Goal: Obtain resource: Obtain resource

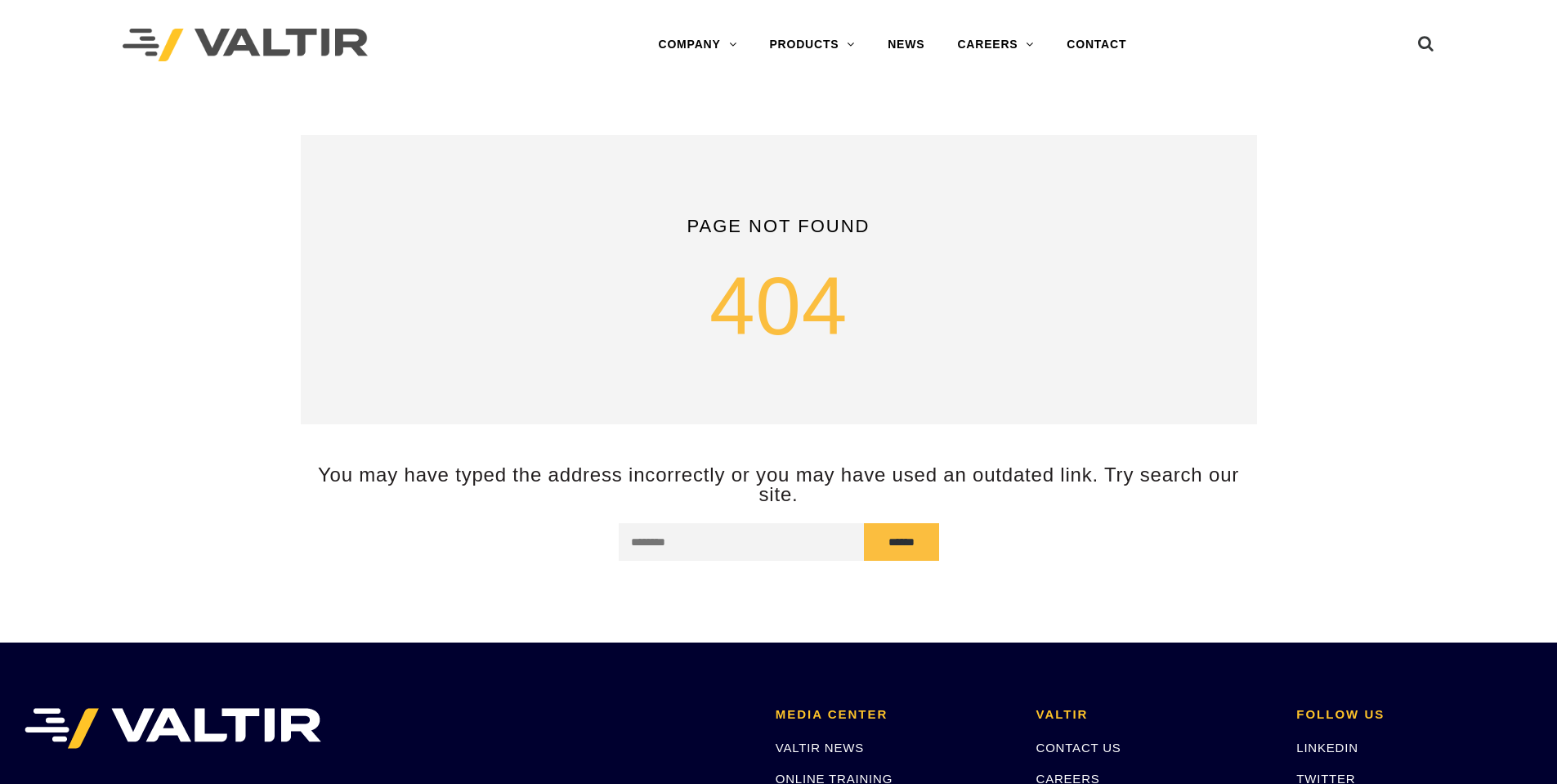
click at [832, 146] on link "CRASH CUSHIONS" at bounding box center [854, 143] width 204 height 33
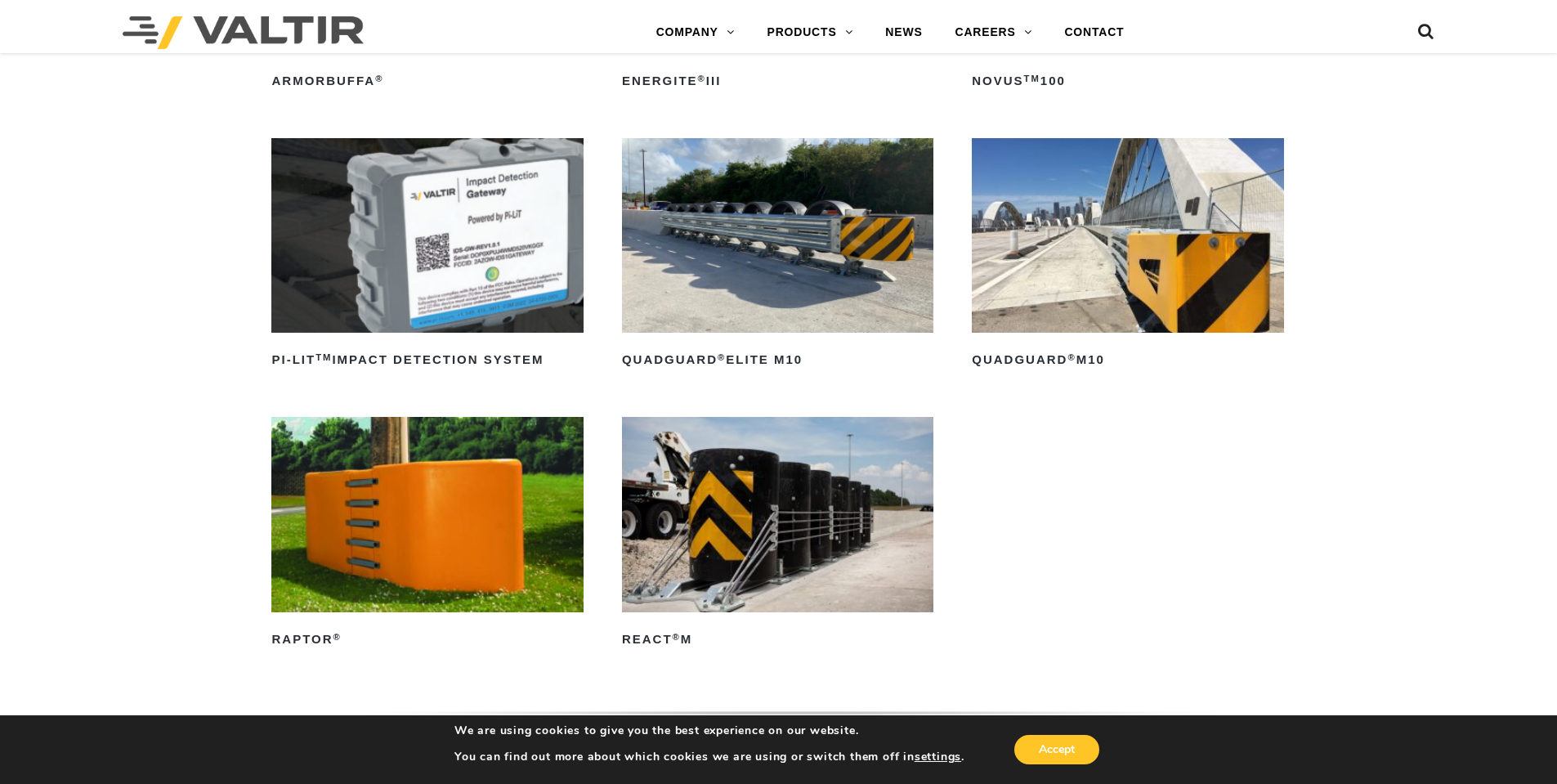
scroll to position [490, 0]
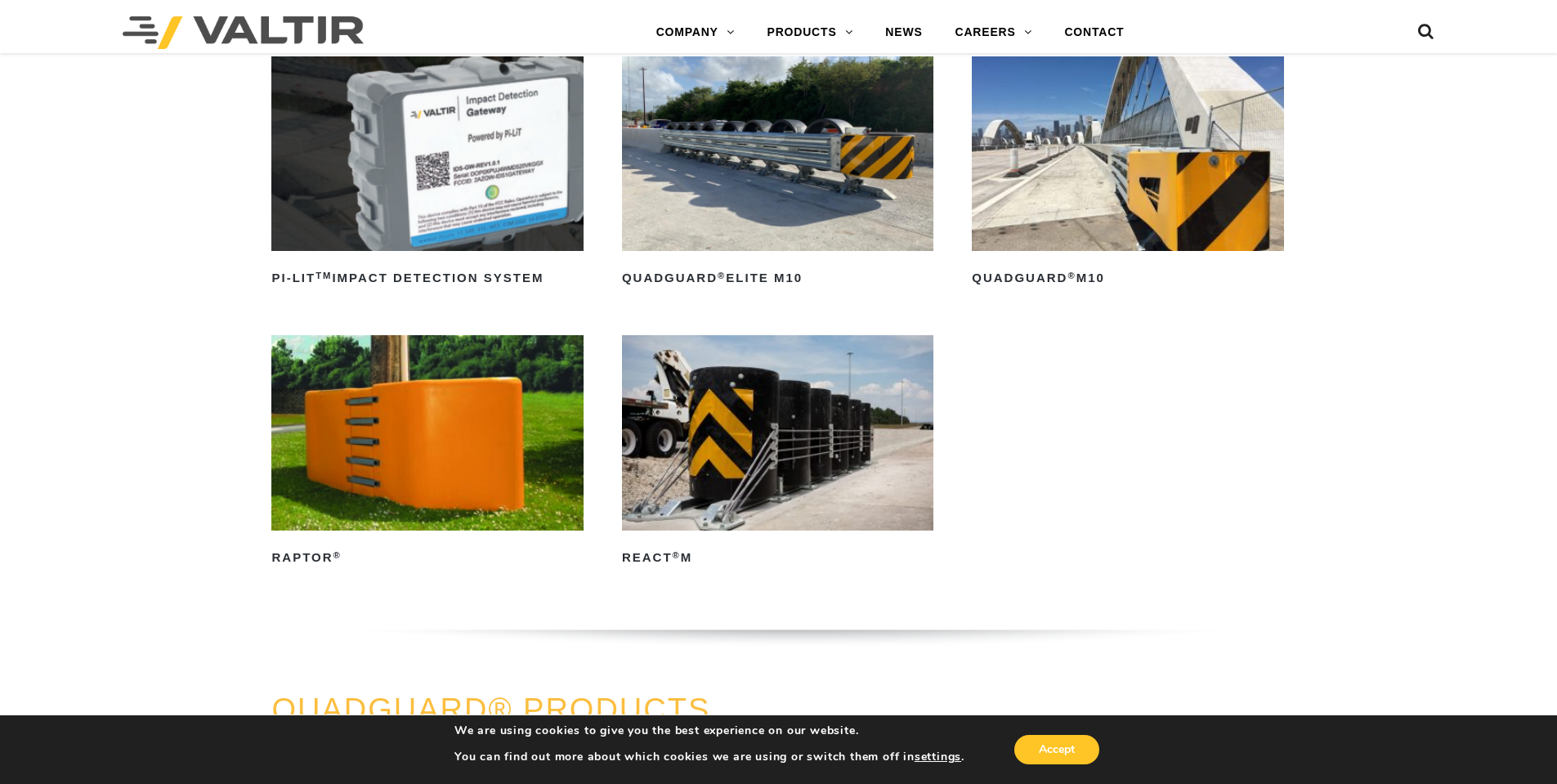
click at [799, 433] on img at bounding box center [778, 432] width 311 height 195
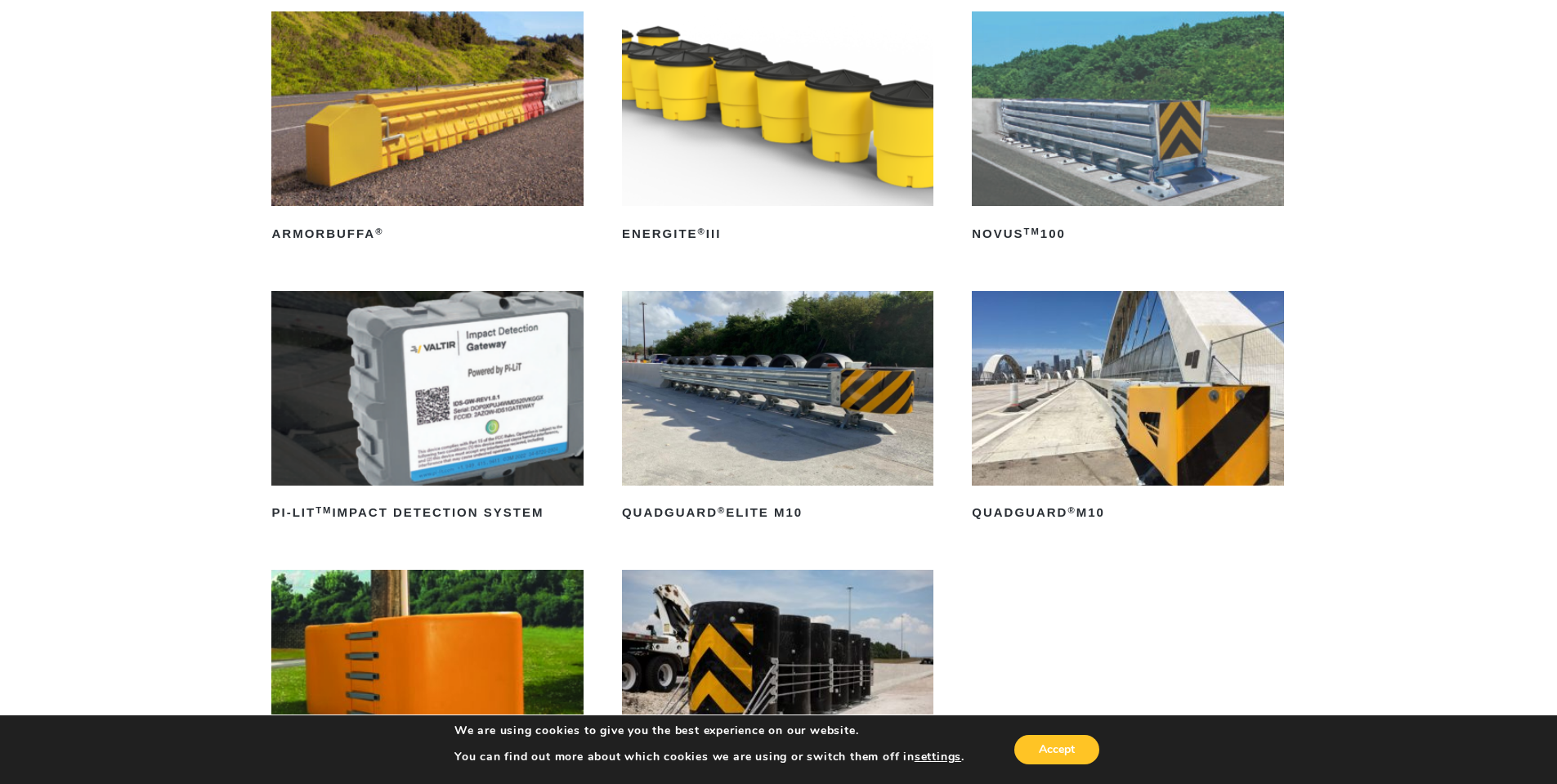
scroll to position [245, 0]
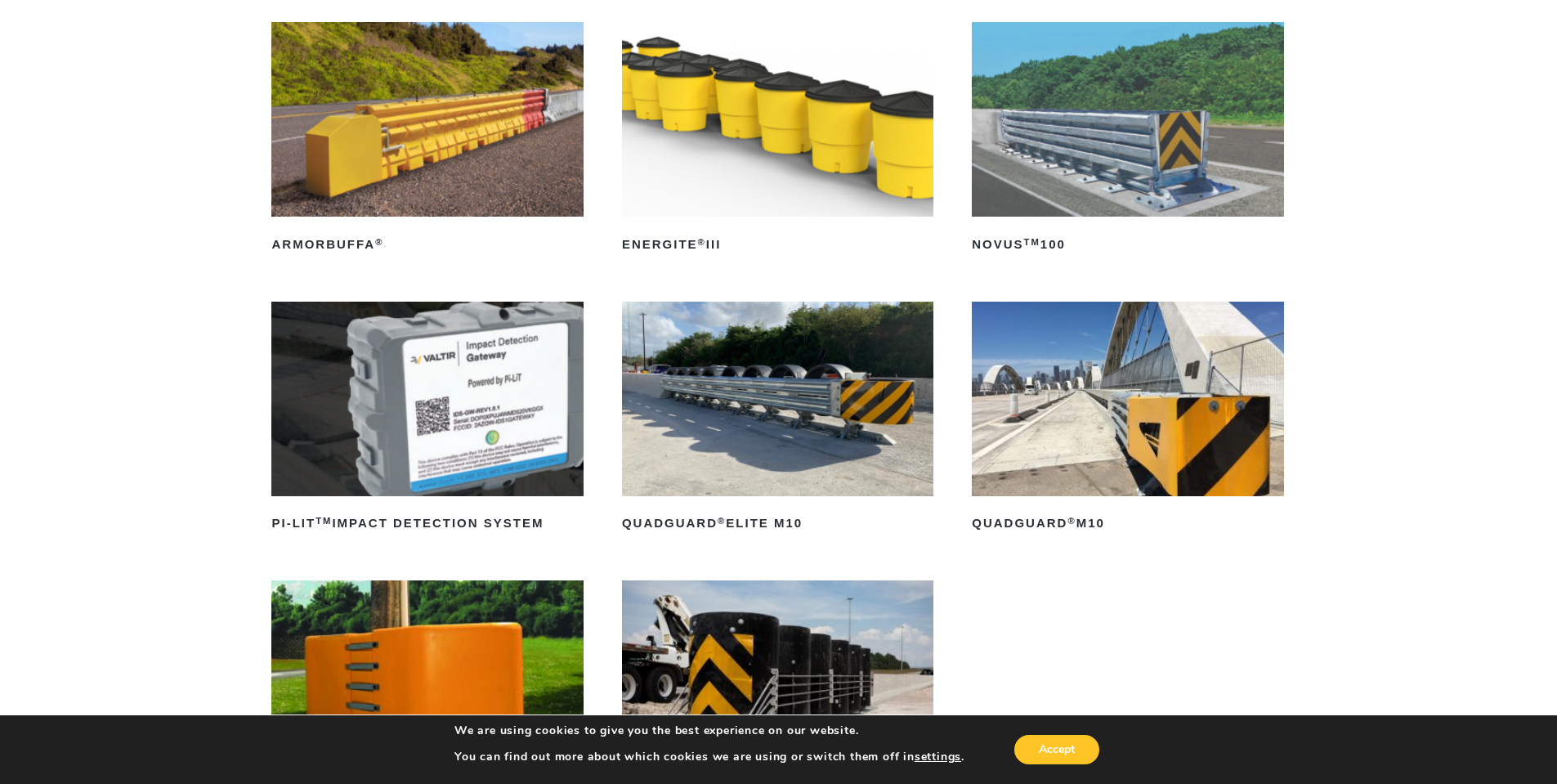
click at [806, 408] on img at bounding box center [778, 398] width 311 height 195
click at [1074, 424] on img at bounding box center [1127, 398] width 311 height 195
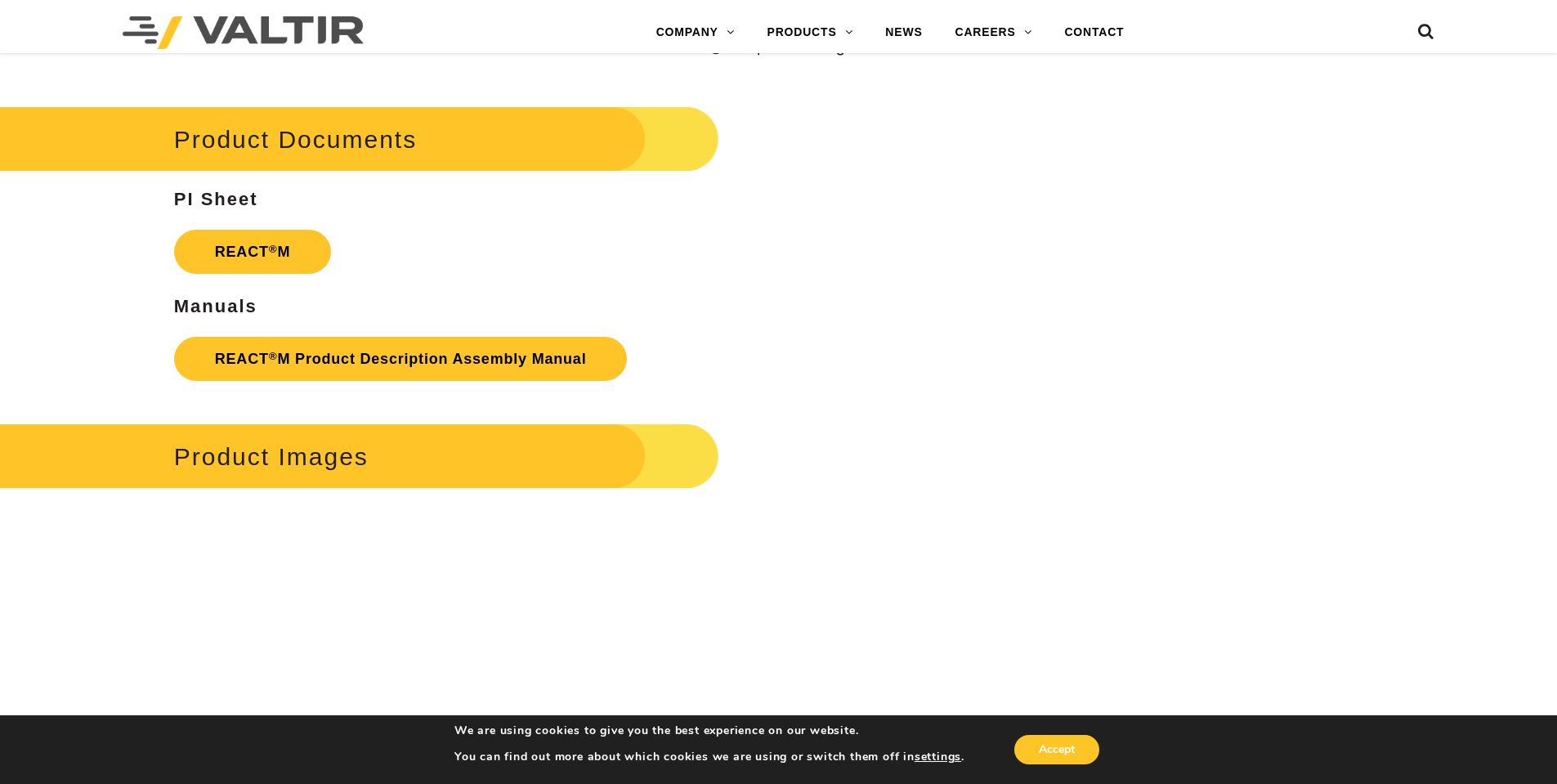
scroll to position [2288, 0]
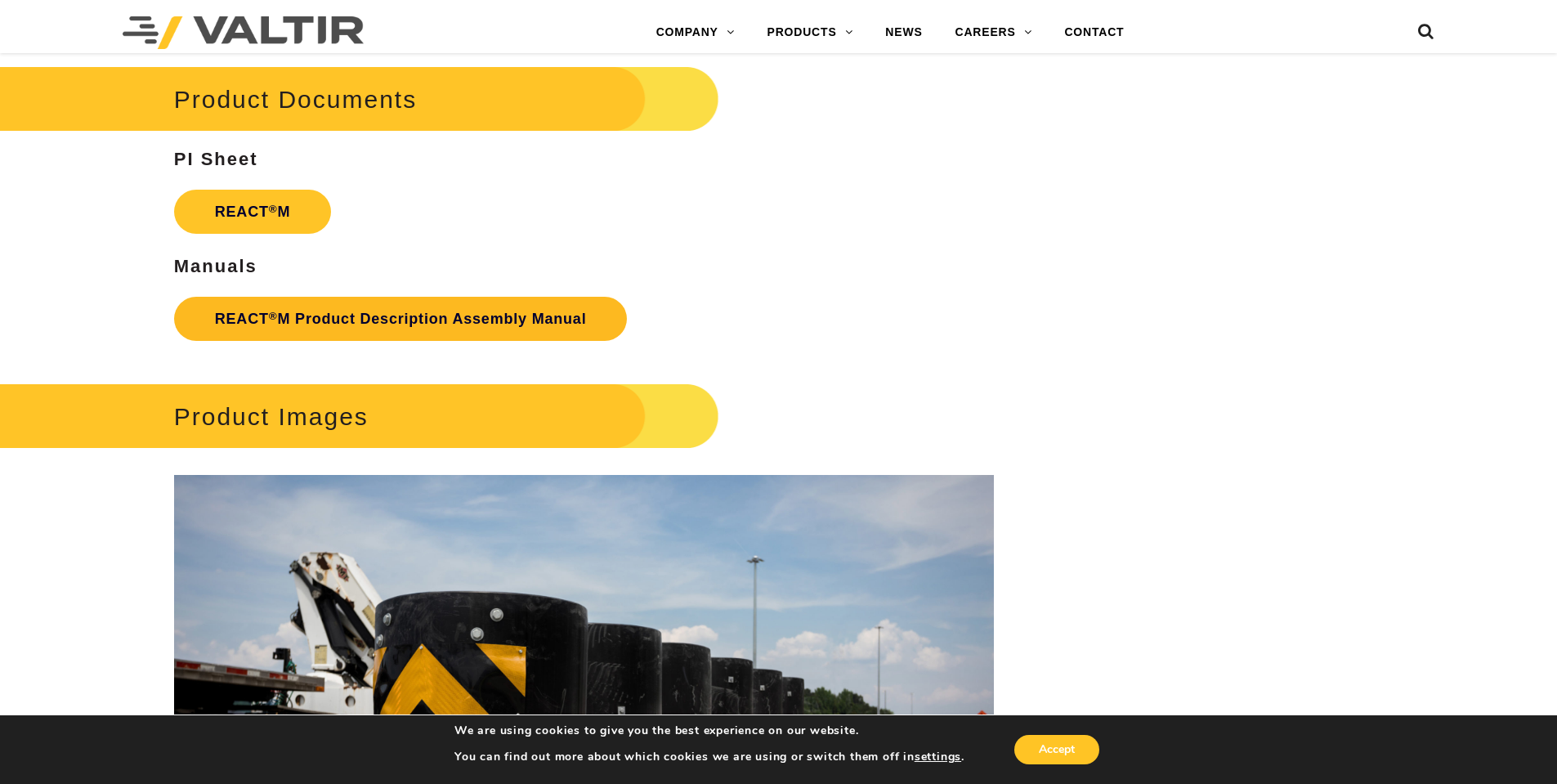
click at [454, 320] on link "REACT ® M Product Description Assembly Manual" at bounding box center [401, 318] width 454 height 44
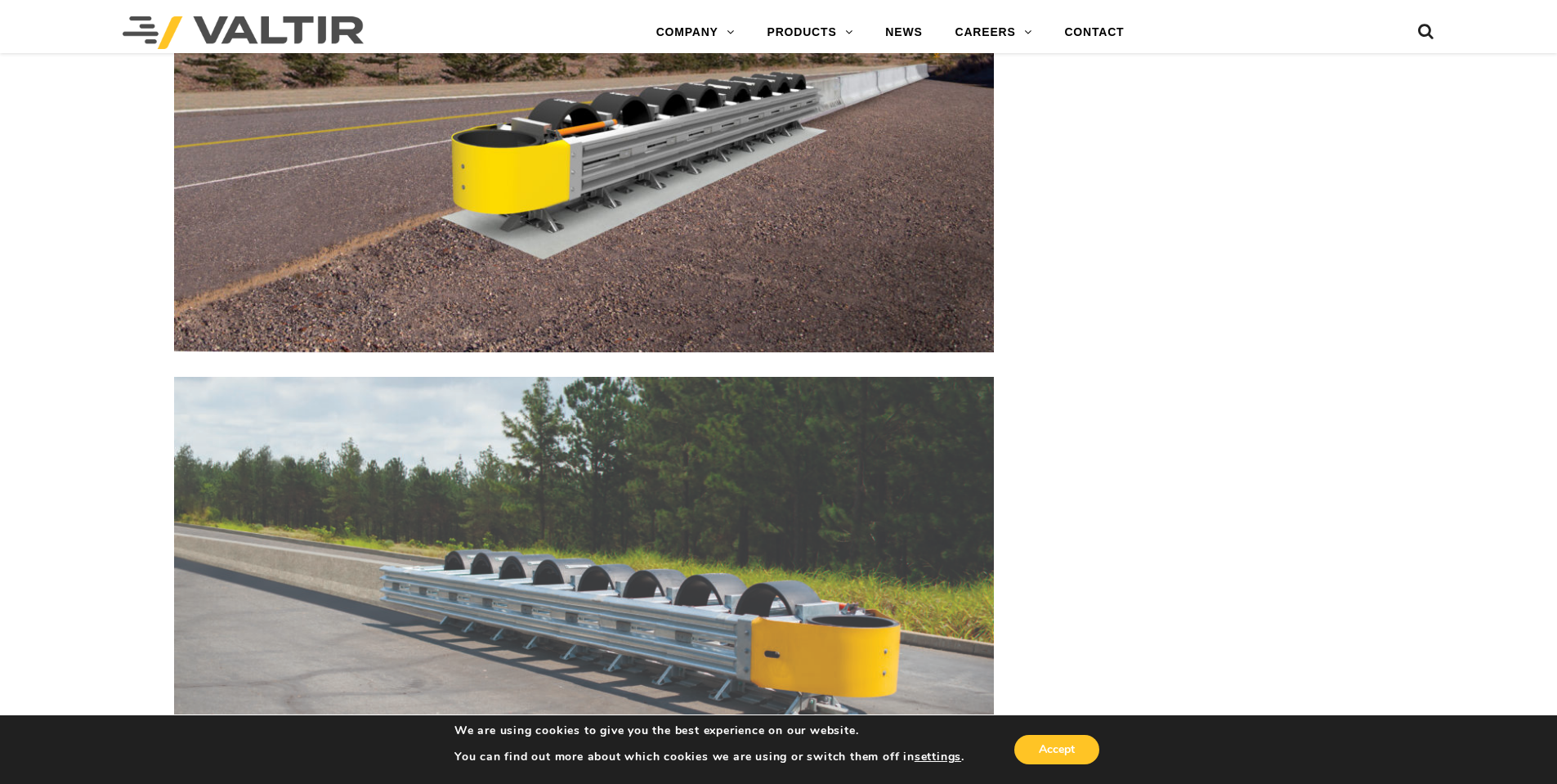
scroll to position [6701, 0]
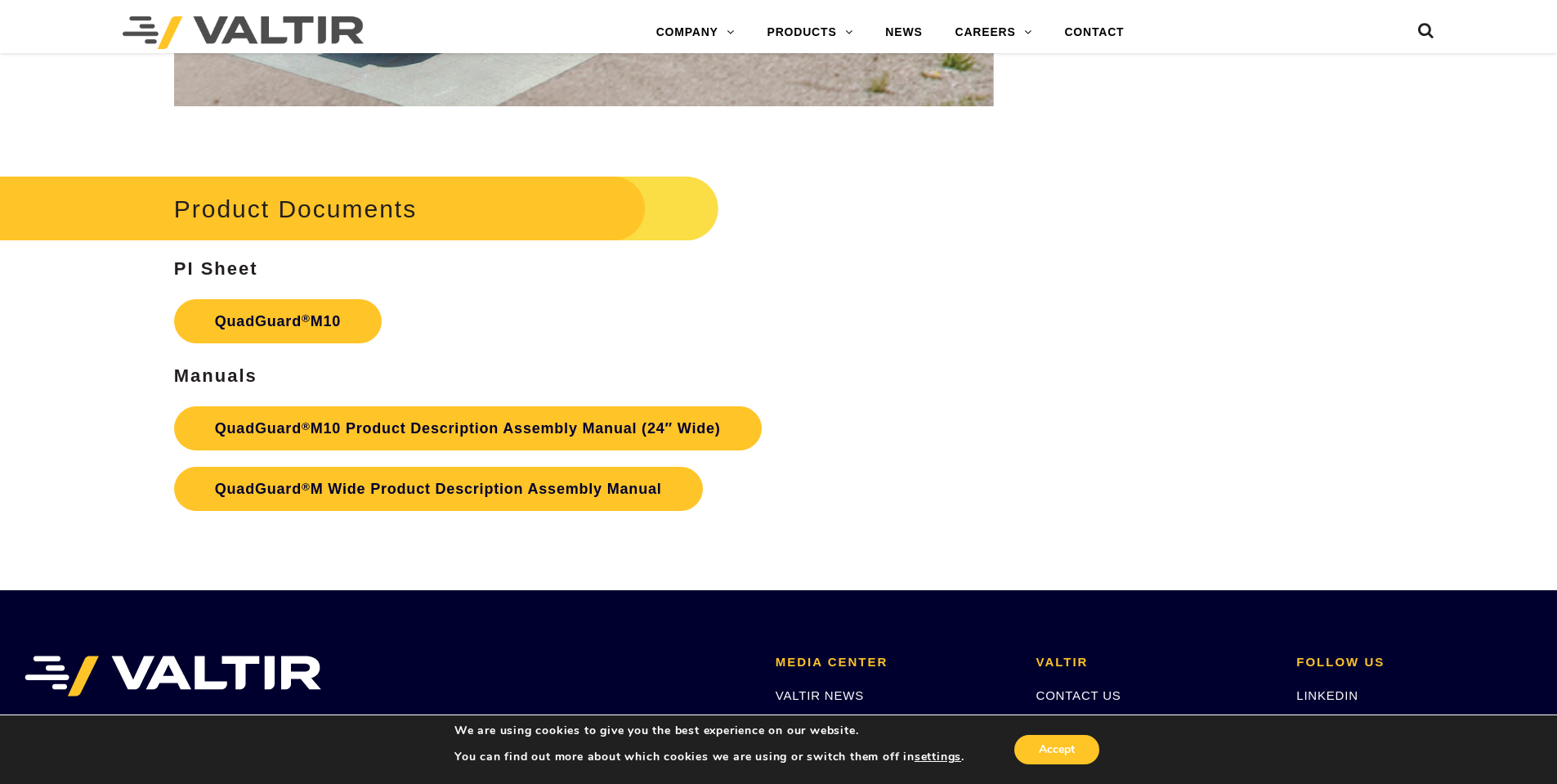
scroll to position [5965, 0]
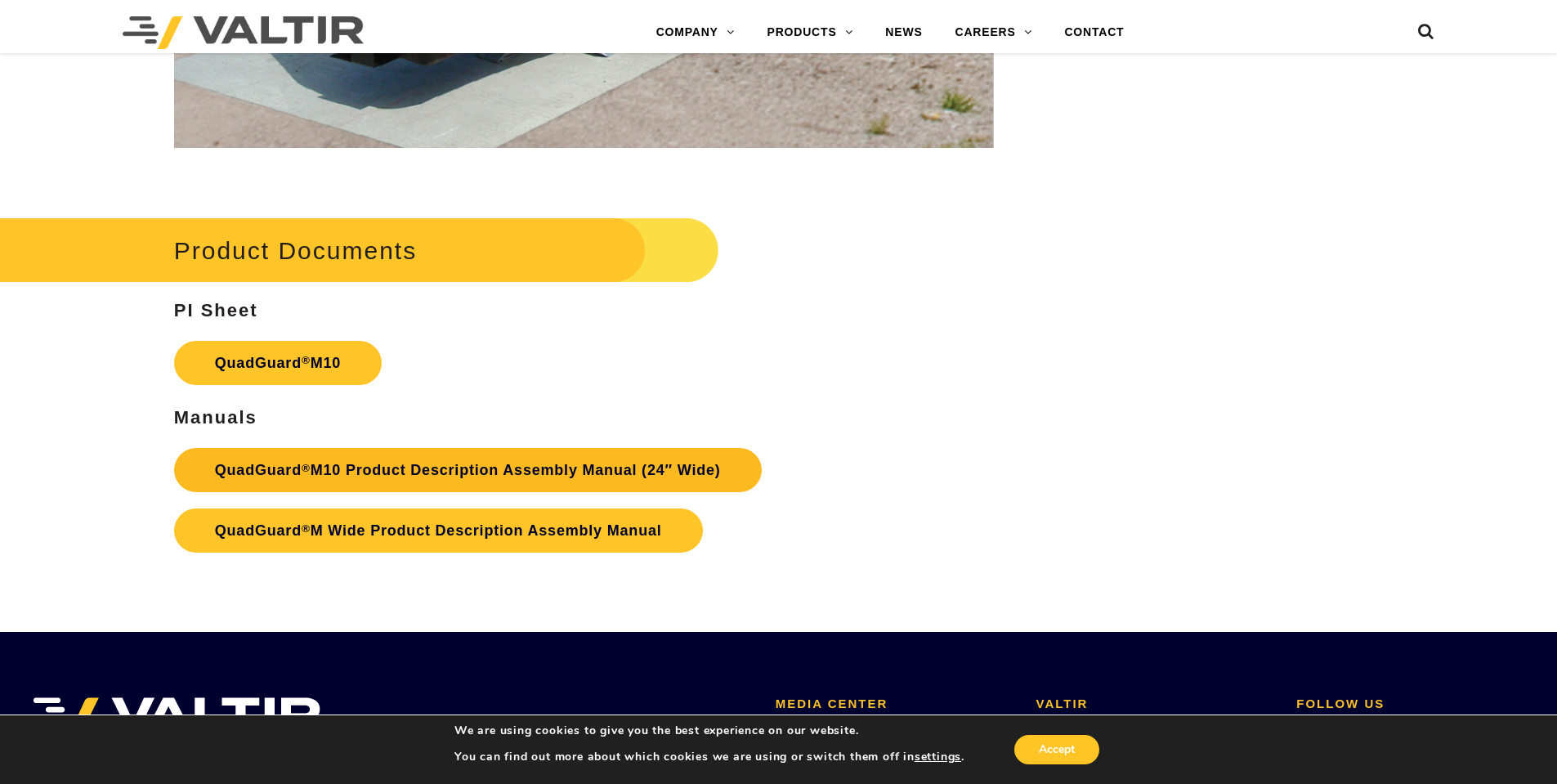
click at [474, 473] on link "QuadGuard ® M10 Product Description Assembly Manual (24″ Wide)" at bounding box center [468, 469] width 587 height 44
